Goal: Task Accomplishment & Management: Use online tool/utility

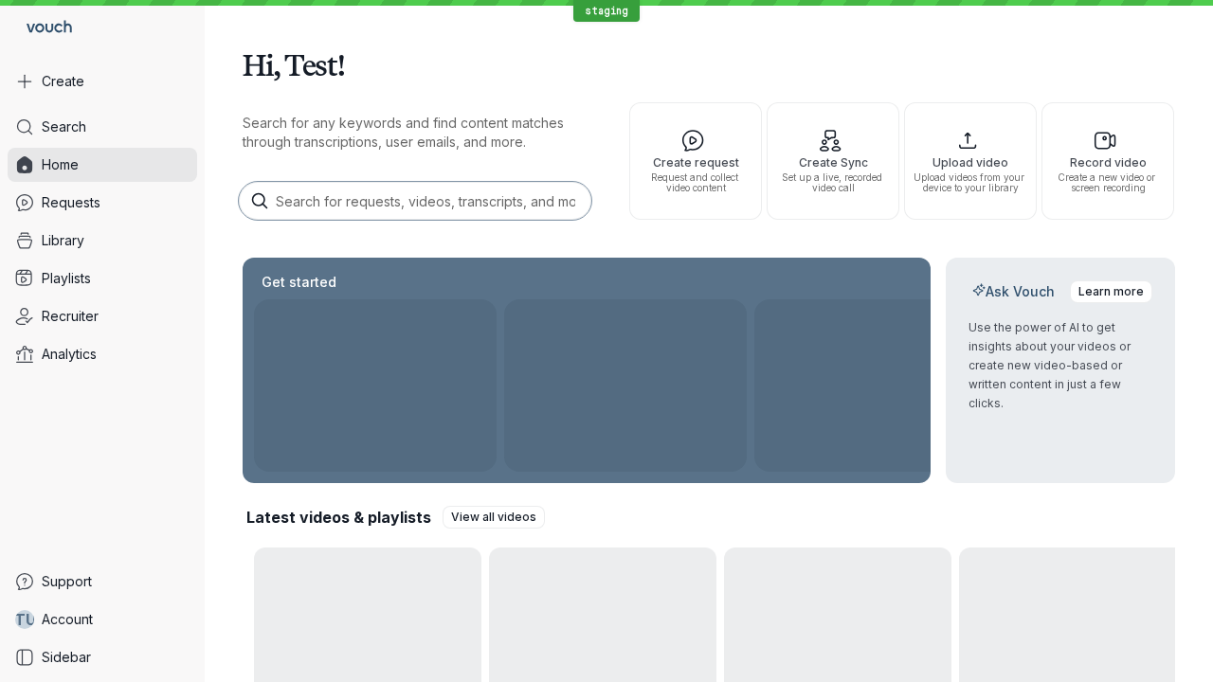
click at [102, 81] on button "Create" at bounding box center [102, 81] width 189 height 34
